Goal: Task Accomplishment & Management: Manage account settings

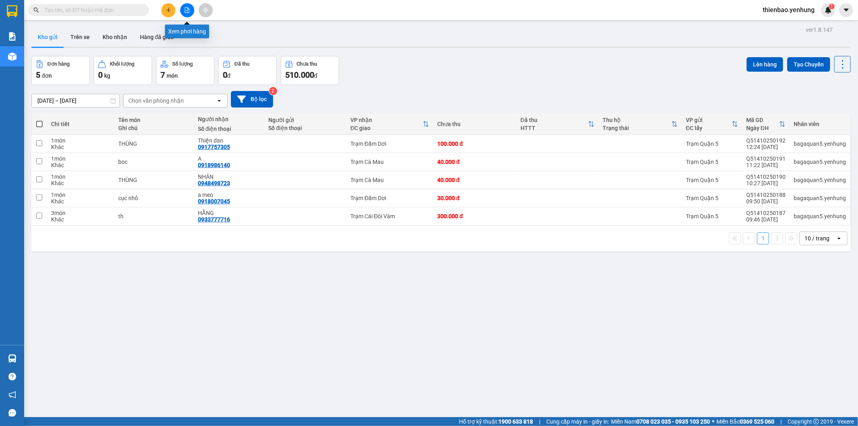
click at [190, 8] on button at bounding box center [187, 10] width 14 height 14
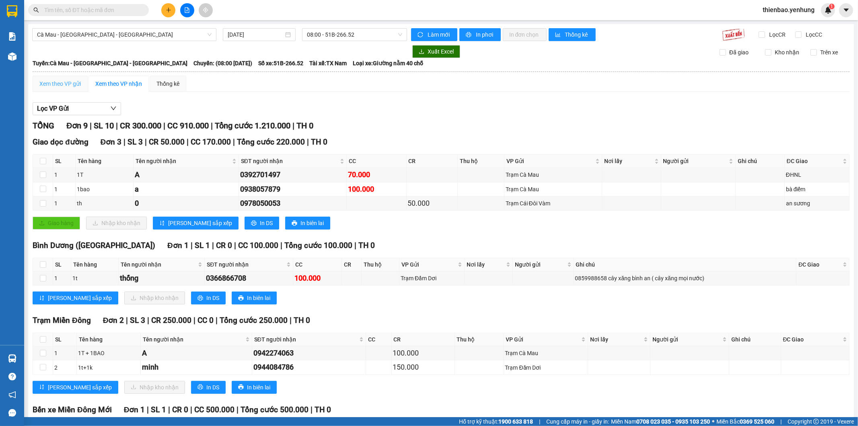
click at [65, 78] on div "Xem theo VP gửi" at bounding box center [60, 84] width 55 height 16
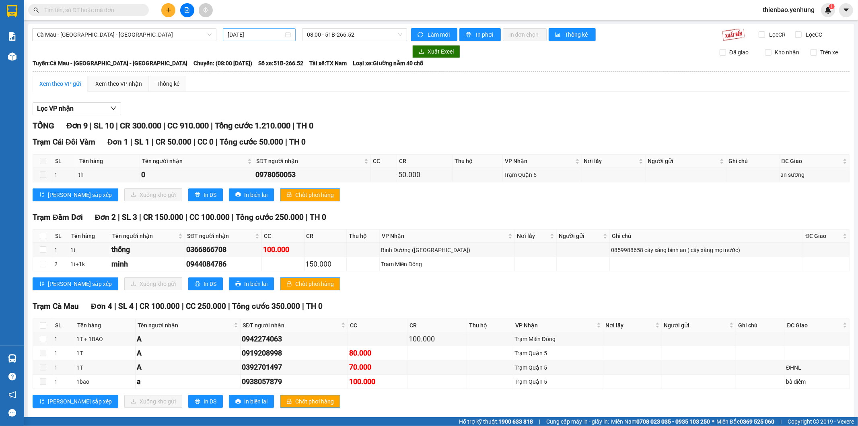
drag, startPoint x: 266, startPoint y: 42, endPoint x: 265, endPoint y: 35, distance: 7.0
click at [266, 41] on div "Cà Mau - Sài Gòn - Đồng Nai 14/10/2025 08:00 - 51B-266.52 Làm mới In phơi In đơ…" at bounding box center [441, 269] width 826 height 491
click at [265, 35] on input "14/10/2025" at bounding box center [256, 34] width 56 height 9
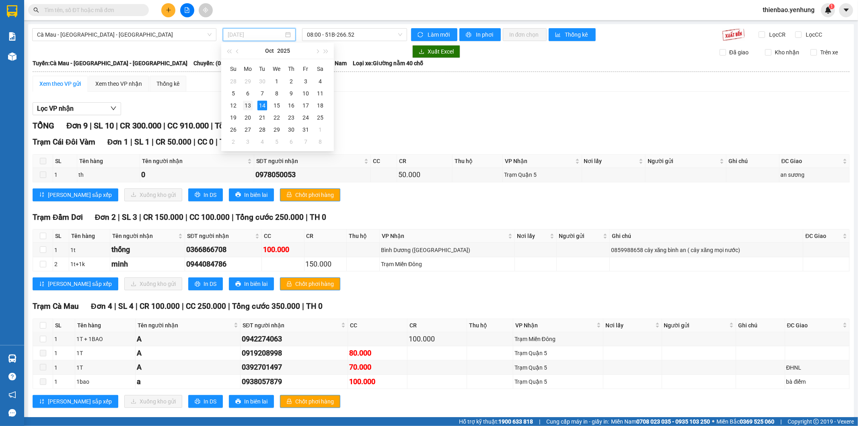
click at [249, 109] on div "13" at bounding box center [248, 106] width 10 height 10
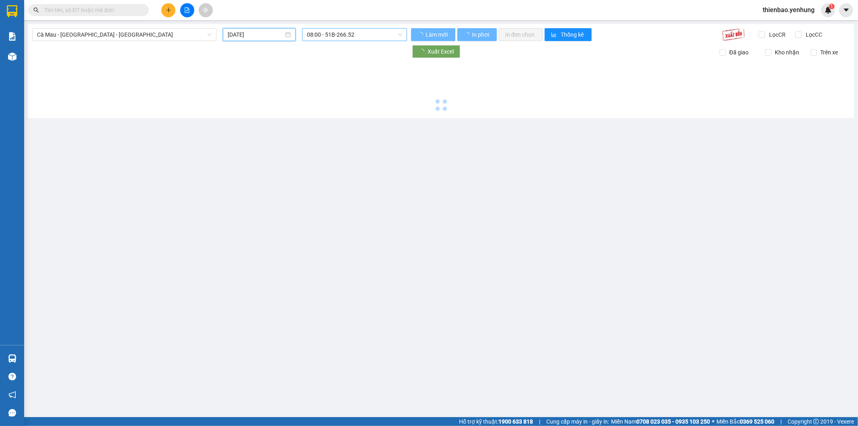
type input "13/10/2025"
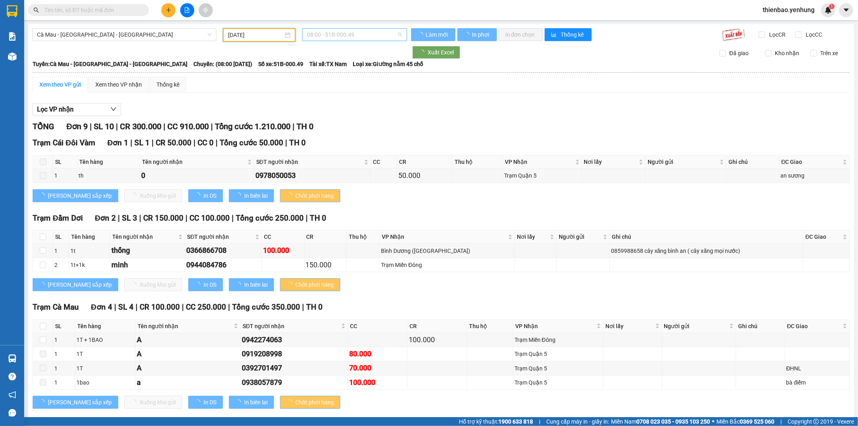
click at [329, 33] on span "08:00 - 51B-000.49" at bounding box center [354, 35] width 95 height 12
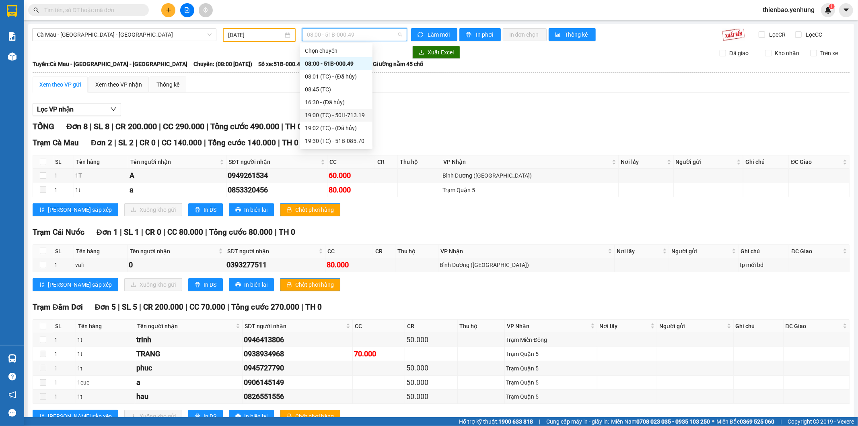
click at [318, 113] on div "19:00 (TC) - 50H-713.19" at bounding box center [336, 115] width 63 height 9
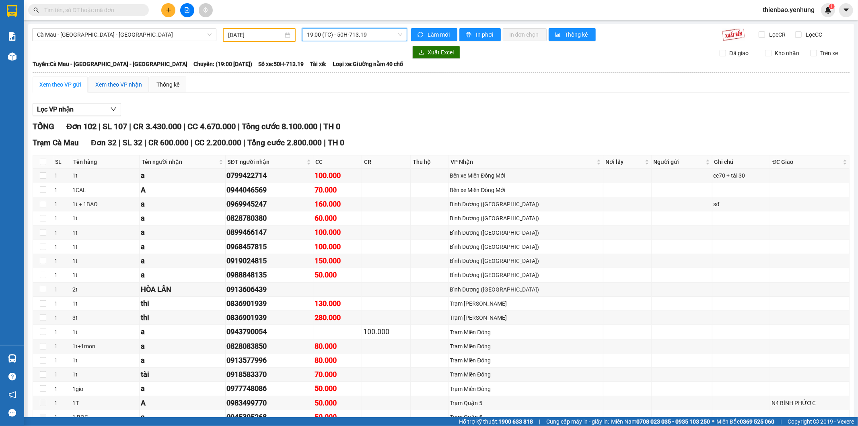
click at [135, 87] on div "Xem theo VP nhận" at bounding box center [118, 84] width 47 height 9
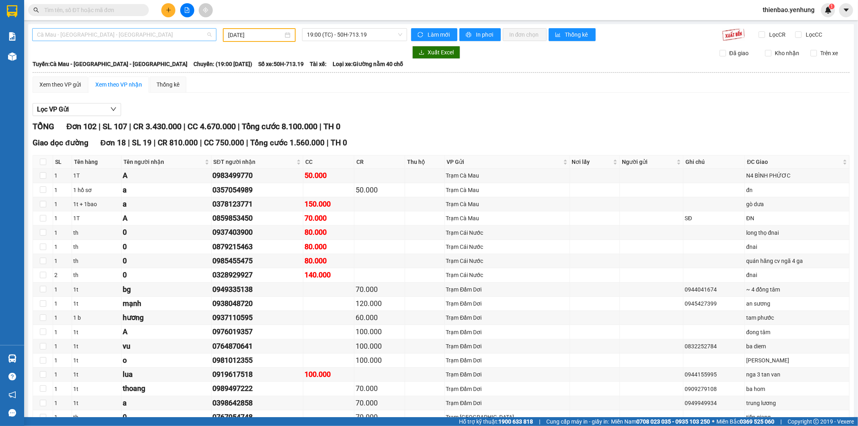
click at [110, 31] on span "Cà Mau - Sài Gòn - Đồng Nai" at bounding box center [124, 35] width 175 height 12
click at [88, 73] on div "Đồng Nai - Sài Gòn - Cà Mau" at bounding box center [123, 76] width 173 height 9
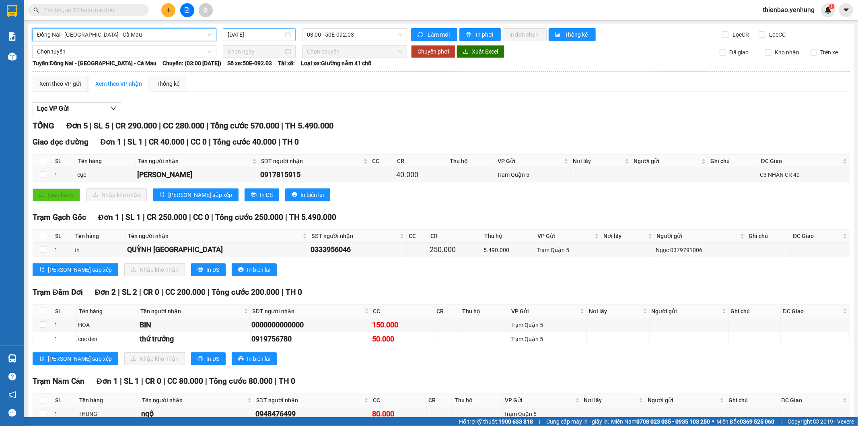
click at [261, 34] on input "14/10/2025" at bounding box center [256, 34] width 56 height 9
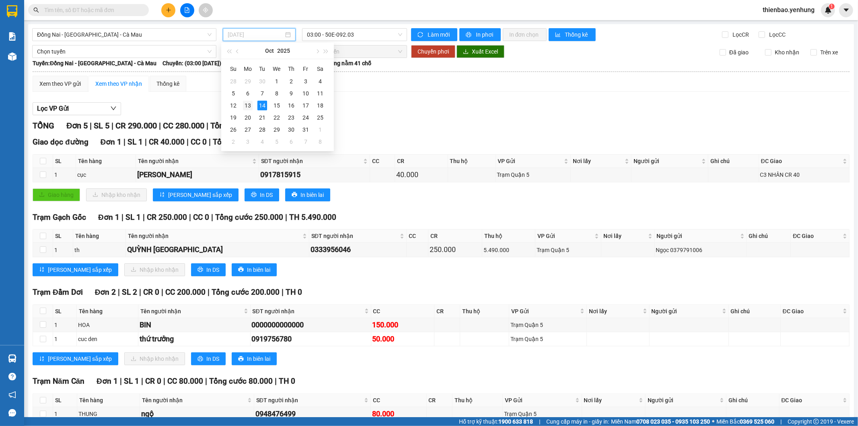
click at [244, 103] on td "13" at bounding box center [248, 105] width 14 height 12
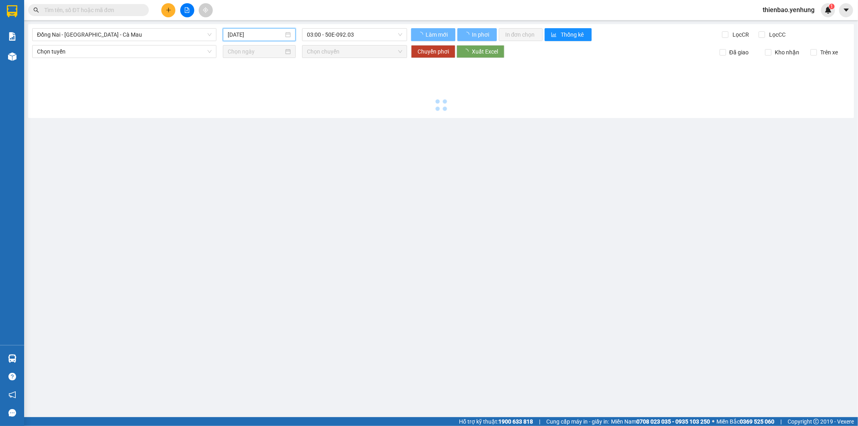
type input "13/10/2025"
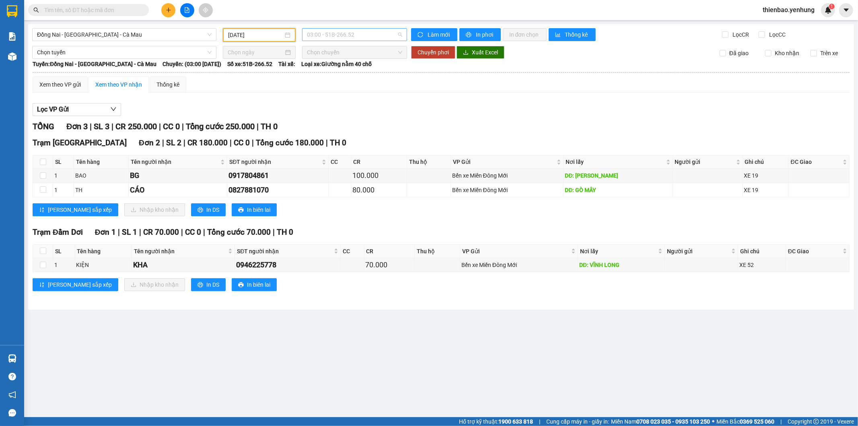
click at [327, 37] on span "03:00 - 51B-266.52" at bounding box center [354, 35] width 95 height 12
click at [325, 91] on div "16:00 - 51B-112.81" at bounding box center [338, 89] width 63 height 9
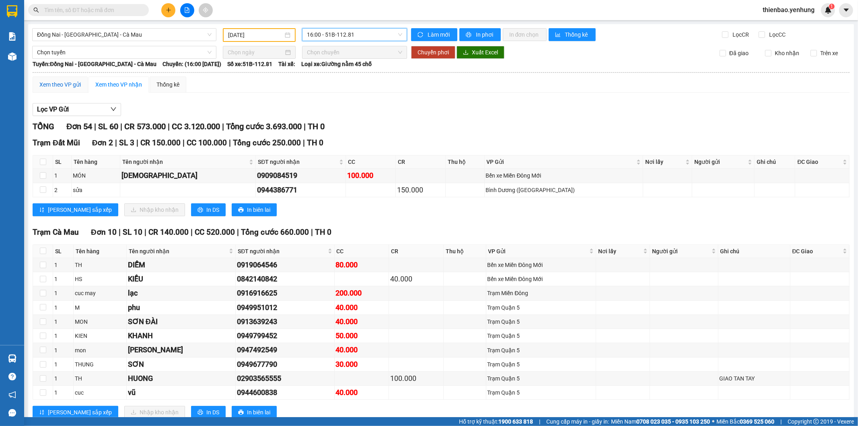
click at [56, 80] on div "Xem theo VP gửi" at bounding box center [59, 84] width 41 height 9
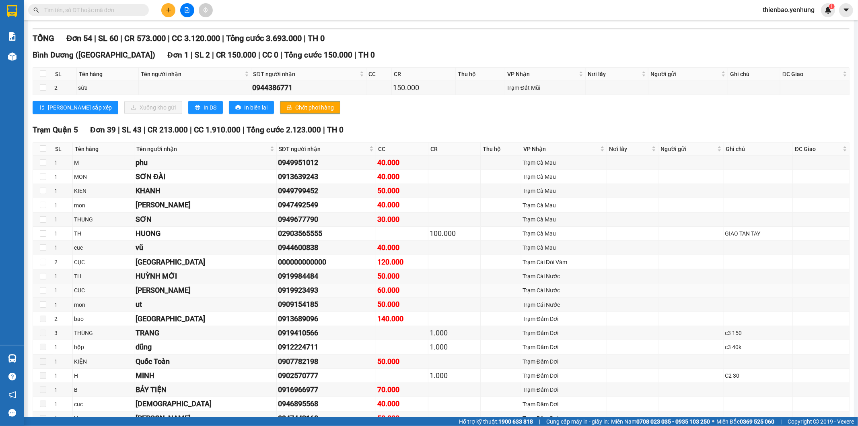
scroll to position [268, 0]
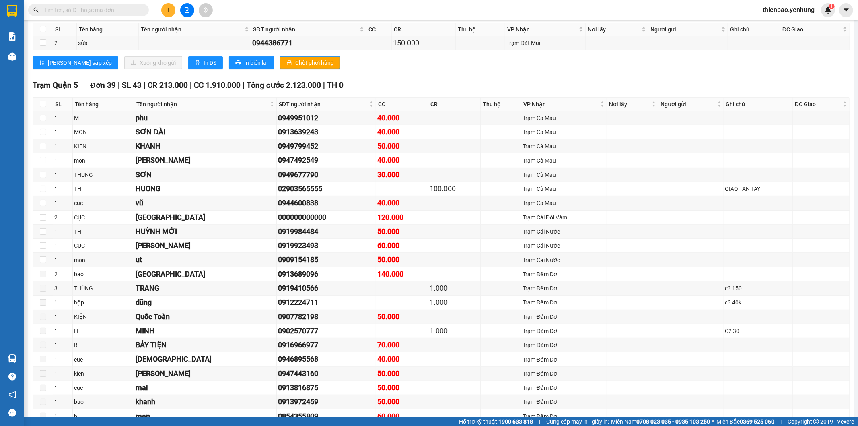
click at [464, 60] on div "Lưu sắp xếp Xuống kho gửi In DS In biên lai Chốt phơi hàng" at bounding box center [441, 62] width 817 height 13
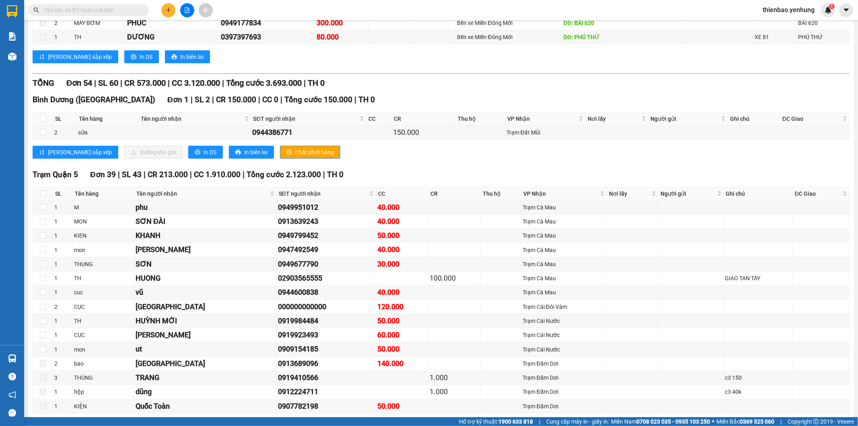
scroll to position [0, 0]
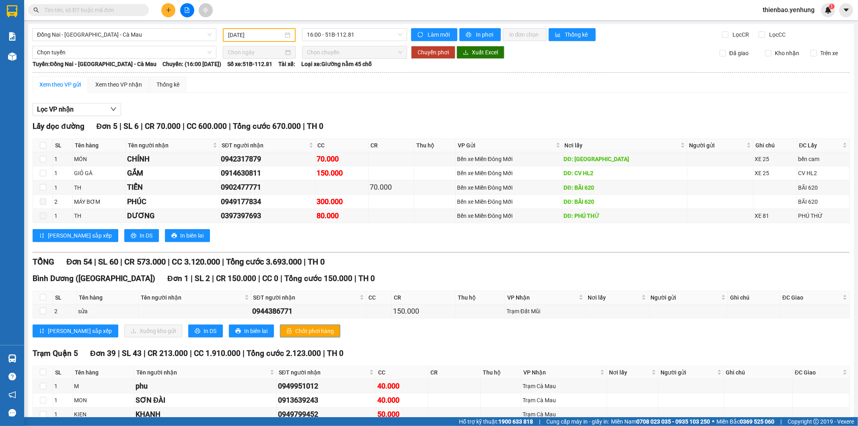
click at [149, 40] on span "Đồng Nai - Sài Gòn - Cà Mau" at bounding box center [124, 35] width 175 height 12
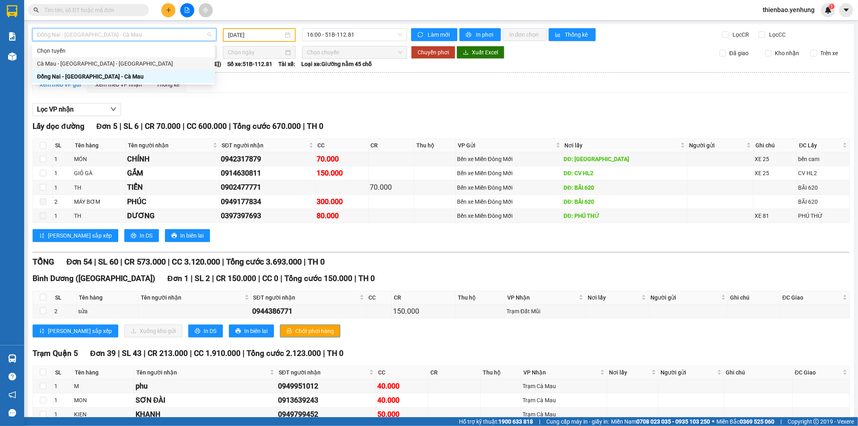
click at [117, 57] on div "Cà Mau - Sài Gòn - Đồng Nai" at bounding box center [123, 63] width 183 height 13
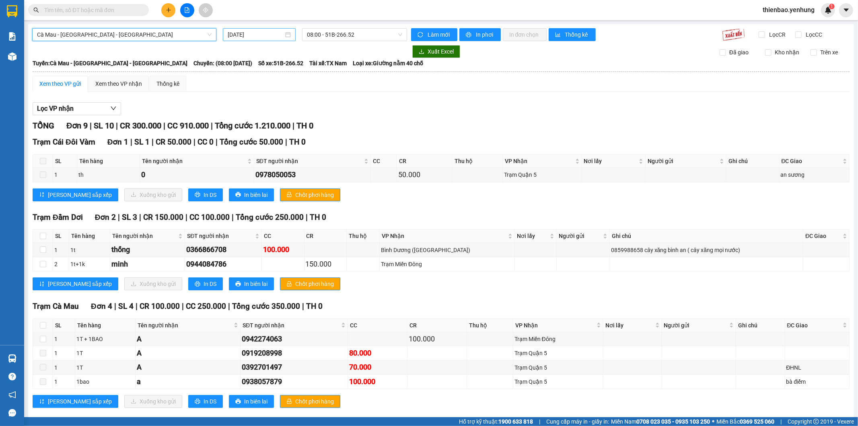
click at [239, 30] on input "14/10/2025" at bounding box center [256, 34] width 56 height 9
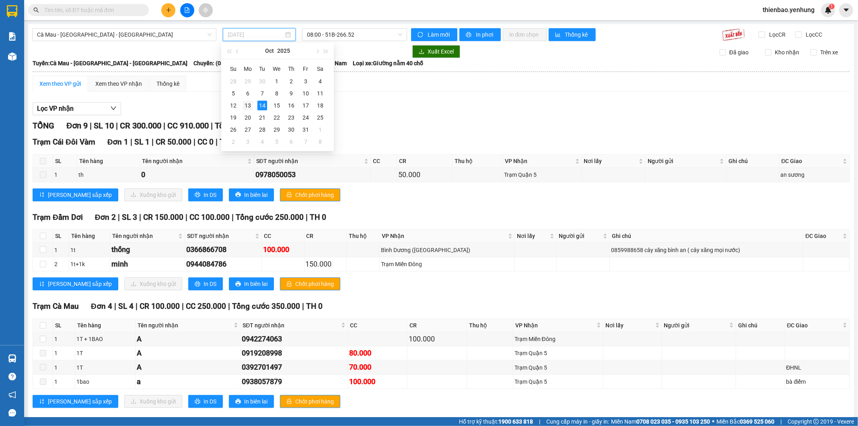
click at [252, 106] on div "13" at bounding box center [248, 106] width 10 height 10
type input "13/10/2025"
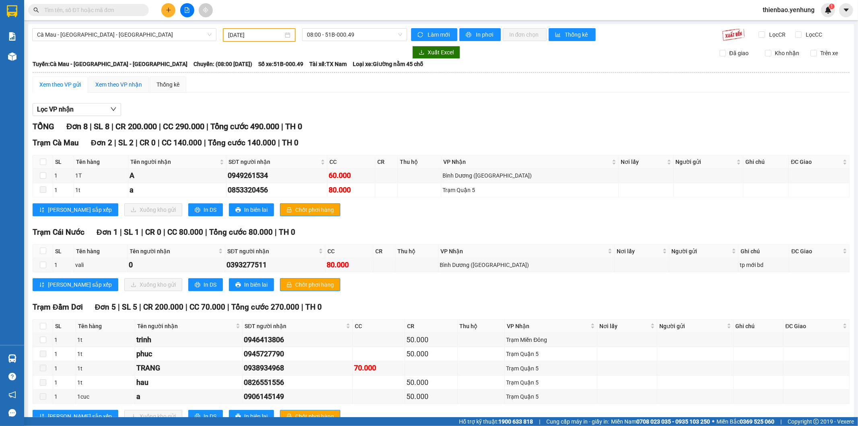
click at [140, 82] on div "Xem theo VP nhận" at bounding box center [118, 84] width 47 height 9
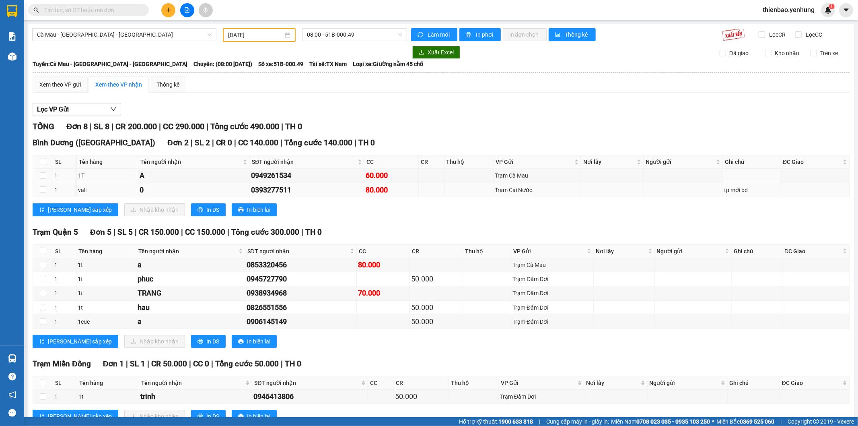
scroll to position [27, 0]
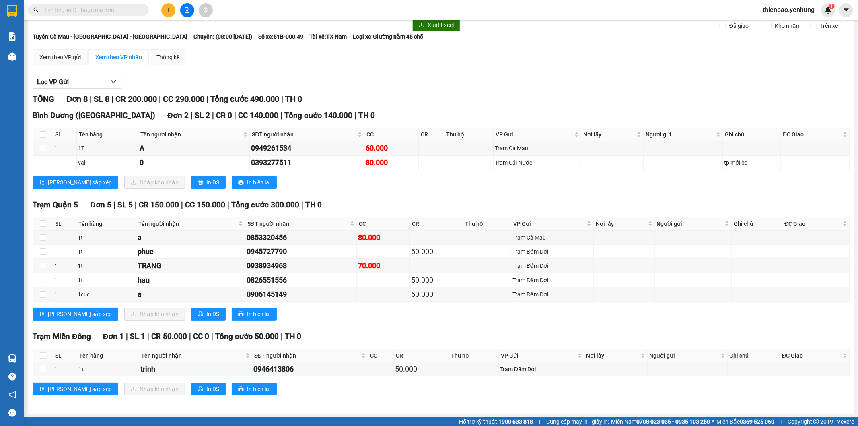
click at [391, 186] on div "Lưu sắp xếp Nhập kho nhận In DS In biên lai" at bounding box center [441, 182] width 817 height 13
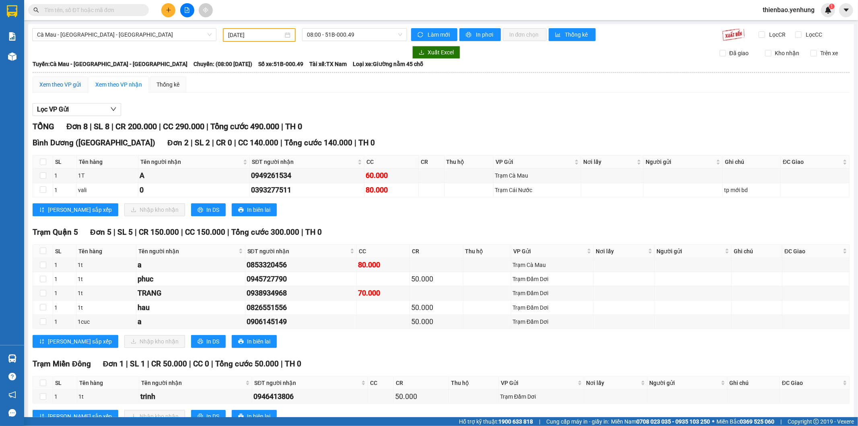
click at [72, 84] on div "Xem theo VP gửi" at bounding box center [59, 84] width 41 height 9
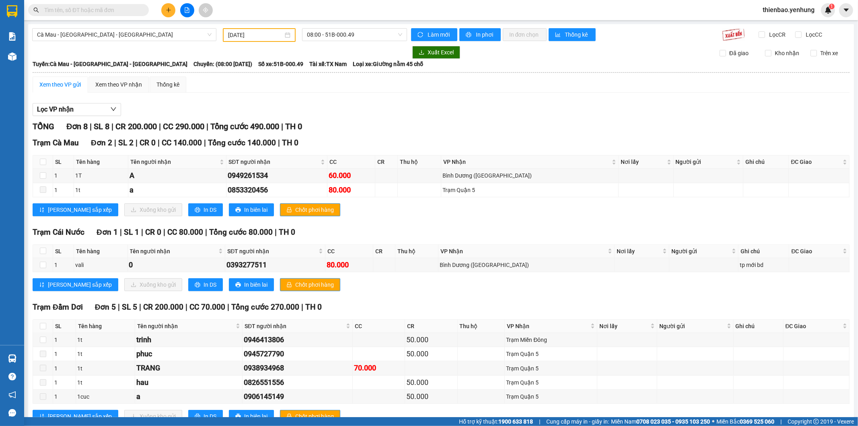
click at [131, 27] on div "Cà Mau - Sài Gòn - Đồng Nai 13/10/2025 08:00 - 51B-000.49 Làm mới In phơi In đơ…" at bounding box center [441, 232] width 826 height 417
click at [130, 29] on span "Cà Mau - Sài Gòn - Đồng Nai" at bounding box center [124, 35] width 175 height 12
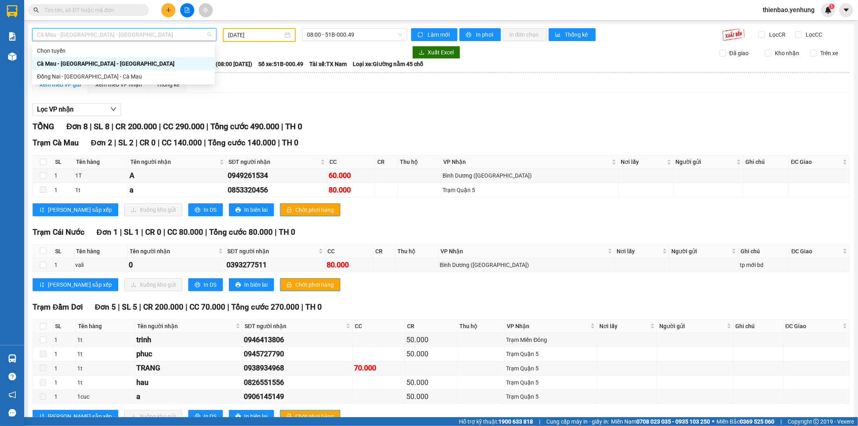
click at [93, 69] on div "Cà Mau - Sài Gòn - Đồng Nai" at bounding box center [123, 63] width 183 height 13
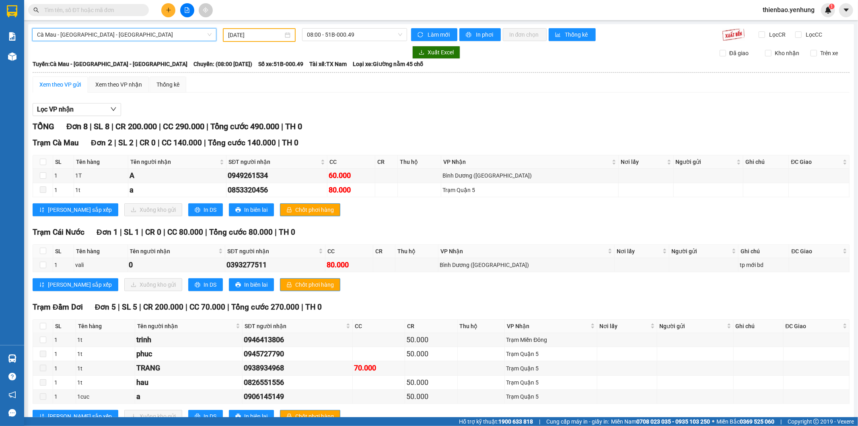
drag, startPoint x: 103, startPoint y: 36, endPoint x: 93, endPoint y: 62, distance: 27.6
click at [101, 38] on span "Cà Mau - Sài Gòn - Đồng Nai" at bounding box center [124, 35] width 175 height 12
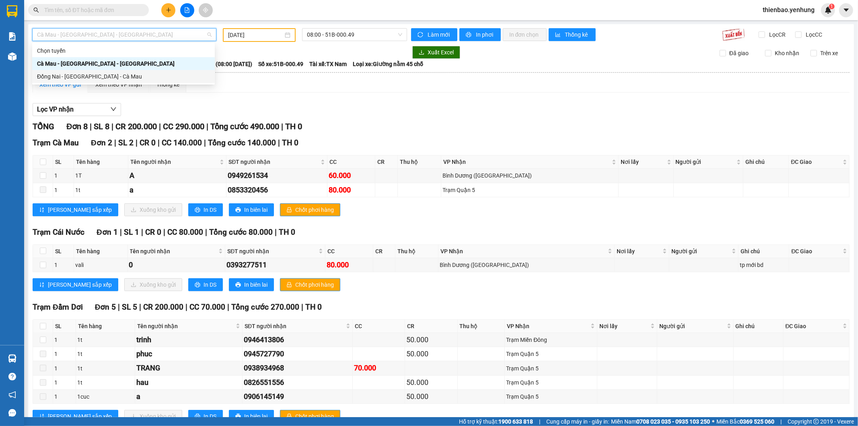
click at [93, 71] on div "Đồng Nai - Sài Gòn - Cà Mau" at bounding box center [123, 76] width 183 height 13
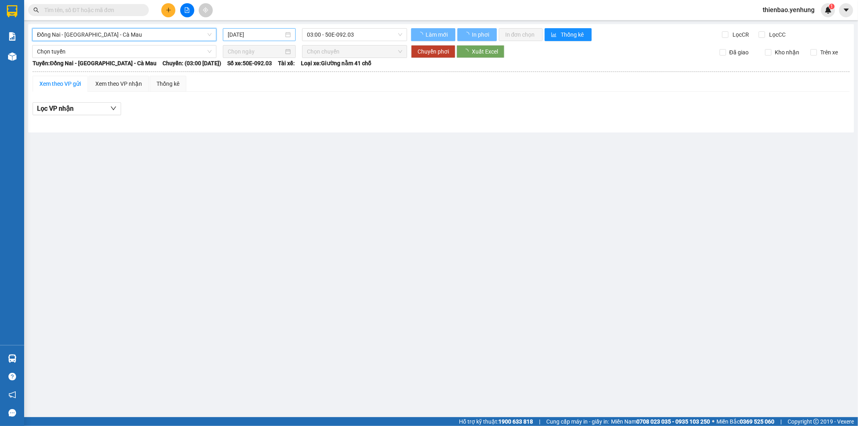
click at [252, 31] on input "14/10/2025" at bounding box center [256, 34] width 56 height 9
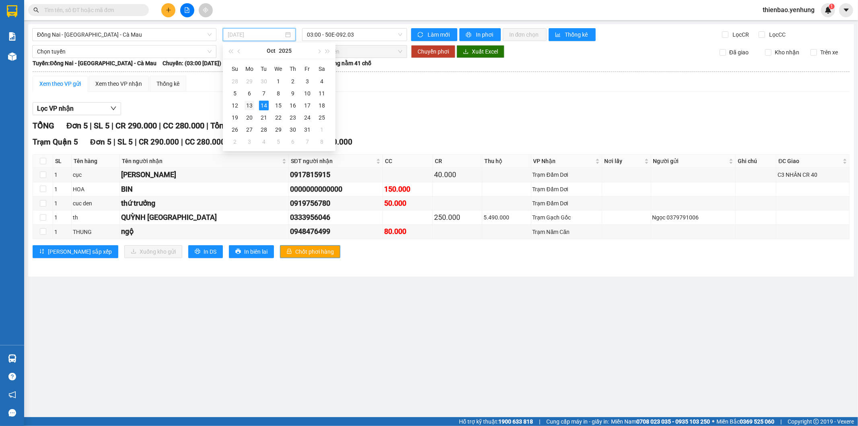
click at [254, 105] on div "13" at bounding box center [250, 106] width 10 height 10
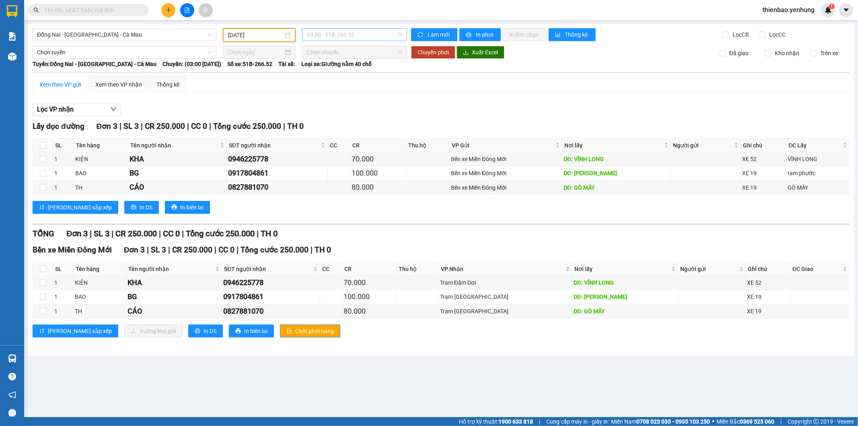
click at [324, 35] on span "03:00 - 51B-266.52" at bounding box center [354, 35] width 95 height 12
click at [323, 91] on div "16:00 - 51B-112.81" at bounding box center [338, 89] width 63 height 9
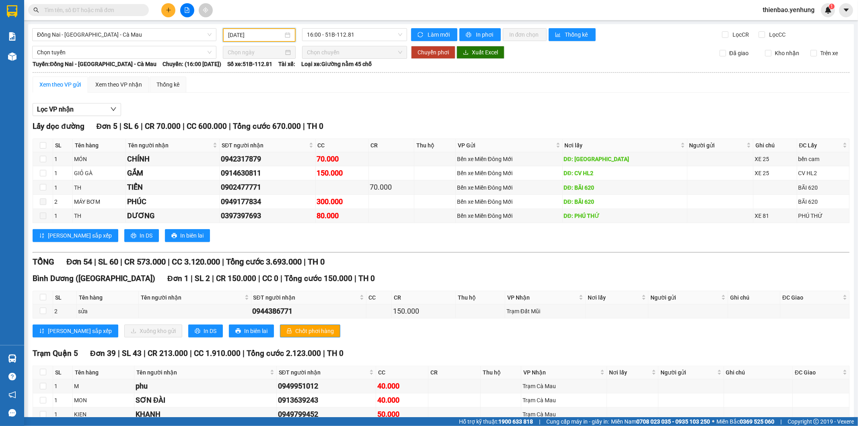
click at [230, 36] on input "13/10/2025" at bounding box center [255, 35] width 55 height 9
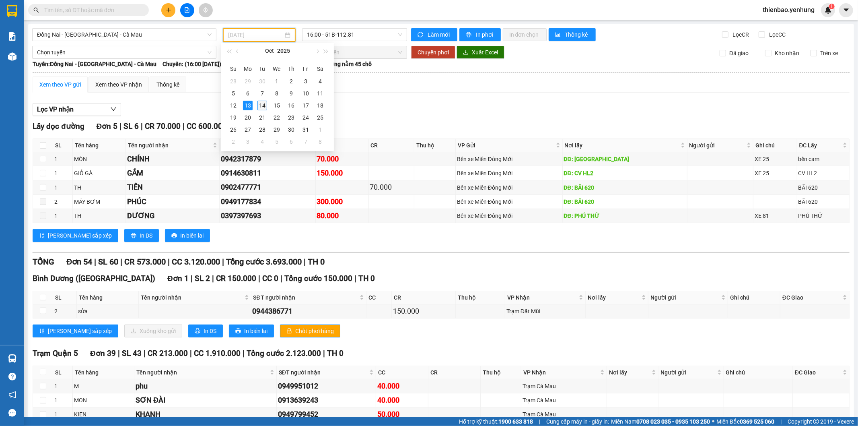
click at [262, 107] on div "14" at bounding box center [262, 106] width 10 height 10
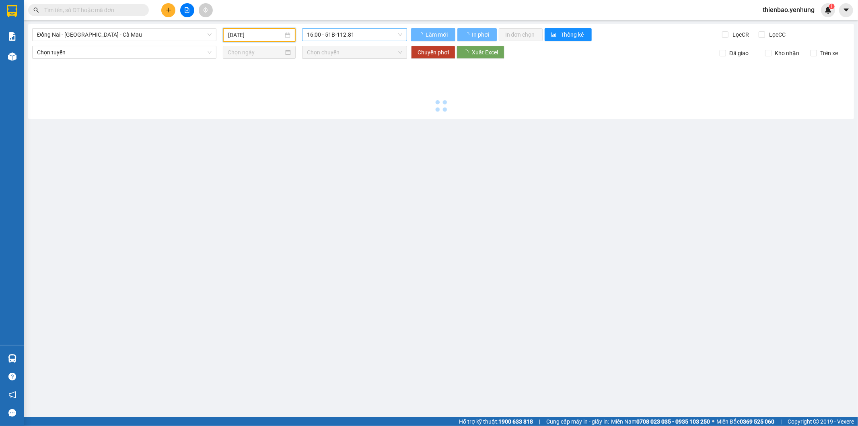
type input "14/10/2025"
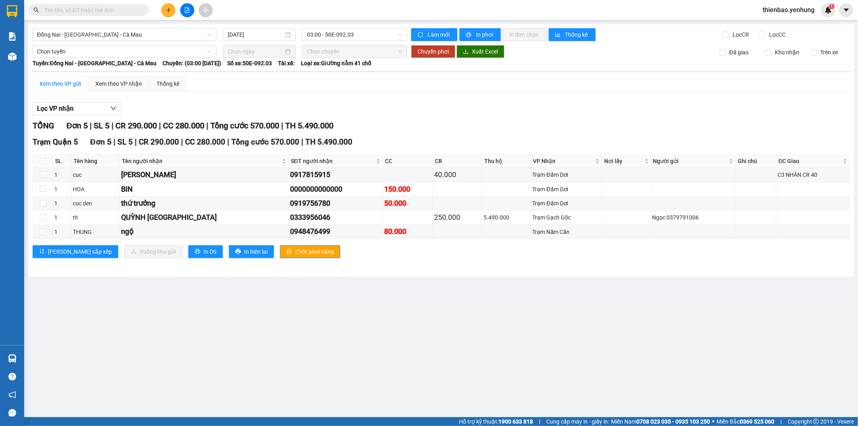
click at [777, 11] on span "thienbao.yenhung" at bounding box center [788, 10] width 65 height 10
click at [777, 23] on span "Đăng xuất" at bounding box center [792, 25] width 48 height 9
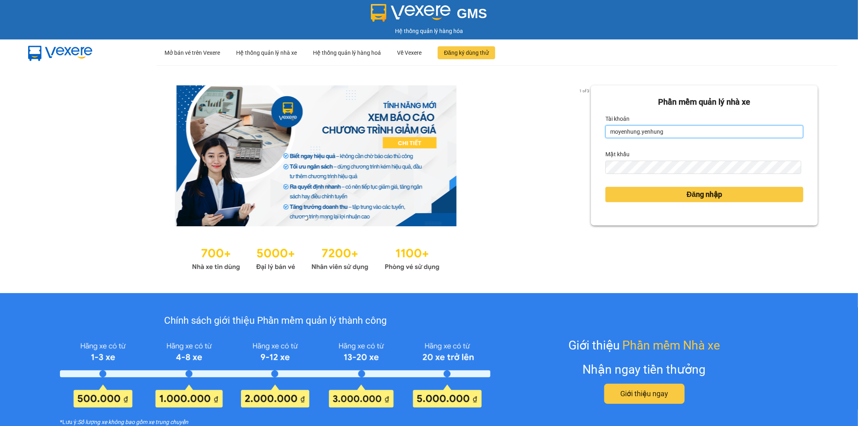
click at [683, 125] on input "moyenhung.yenhung" at bounding box center [704, 131] width 198 height 13
drag, startPoint x: 683, startPoint y: 125, endPoint x: 683, endPoint y: 134, distance: 8.9
click at [683, 133] on input "moyenhung.yenhung" at bounding box center [704, 131] width 198 height 13
type input "bagamdm.yenhung"
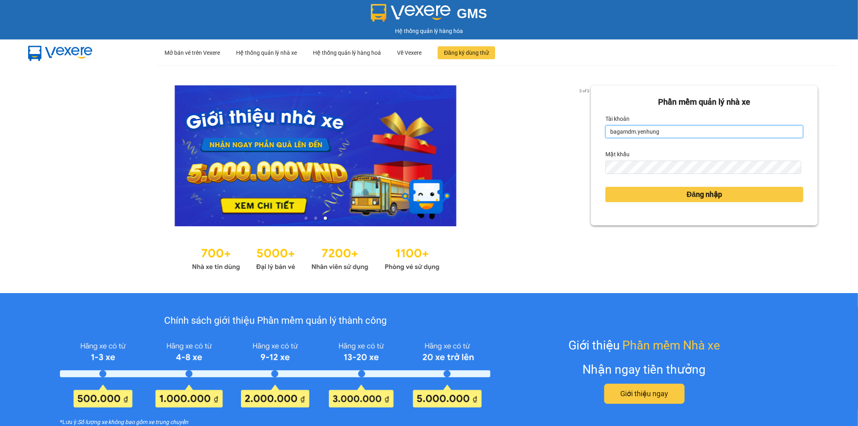
click at [642, 127] on input "bagamdm.yenhung" at bounding box center [704, 131] width 198 height 13
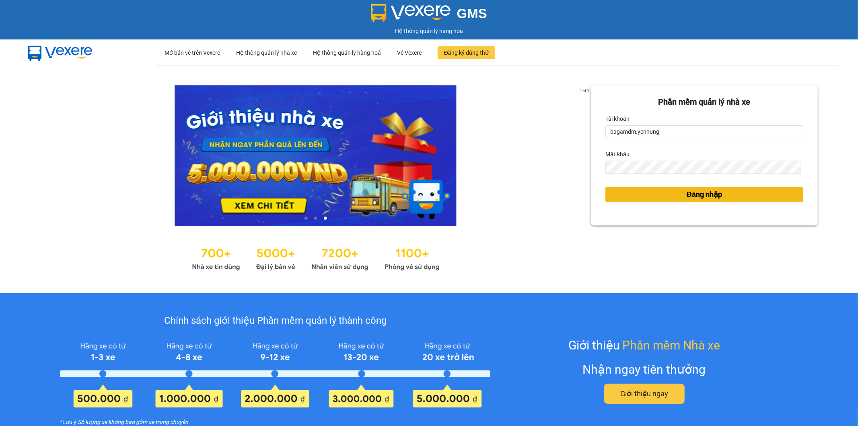
click at [621, 190] on button "Đăng nhập" at bounding box center [704, 194] width 198 height 15
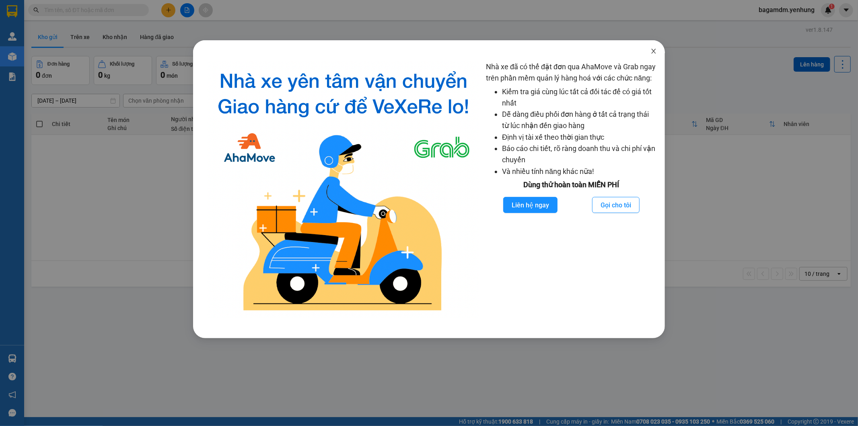
click at [656, 51] on icon "close" at bounding box center [653, 51] width 6 height 6
